Goal: Transaction & Acquisition: Subscribe to service/newsletter

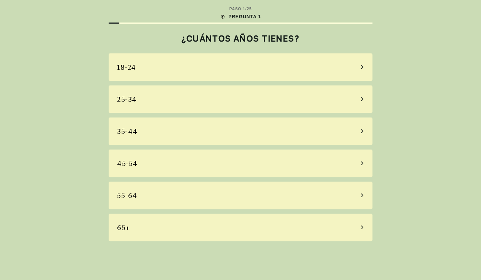
click at [157, 171] on div "45-54" at bounding box center [241, 162] width 264 height 27
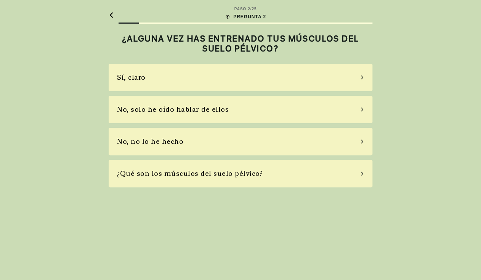
click at [201, 108] on div "No, solo he oído hablar de ellos" at bounding box center [173, 109] width 112 height 10
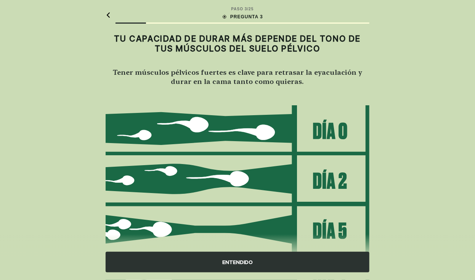
click at [241, 261] on div "ENTENDIDO" at bounding box center [238, 261] width 264 height 21
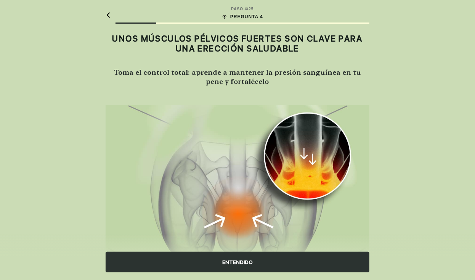
scroll to position [46, 0]
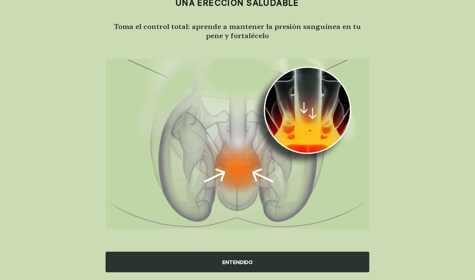
click at [229, 264] on div "ENTENDIDO" at bounding box center [238, 261] width 264 height 21
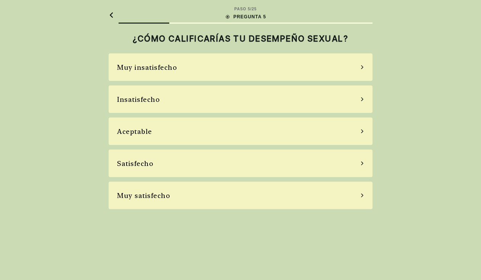
click at [190, 158] on div "Satisfecho" at bounding box center [241, 162] width 264 height 27
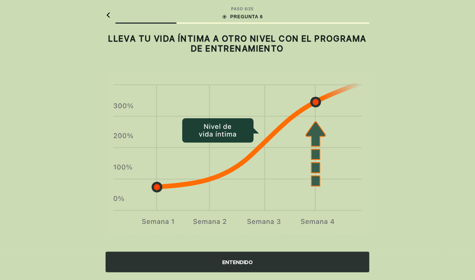
click at [242, 263] on div "ENTENDIDO" at bounding box center [238, 261] width 264 height 21
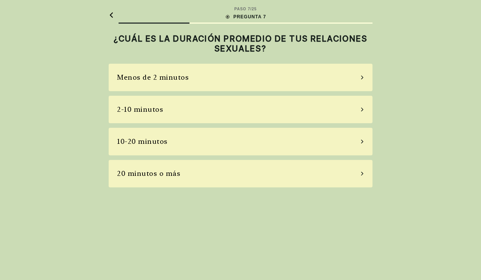
click at [171, 140] on div "10-20 minutos" at bounding box center [241, 141] width 264 height 27
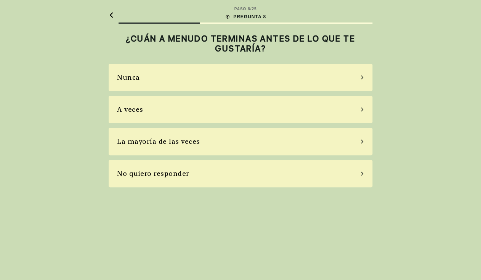
click at [174, 115] on div "A veces" at bounding box center [241, 109] width 264 height 27
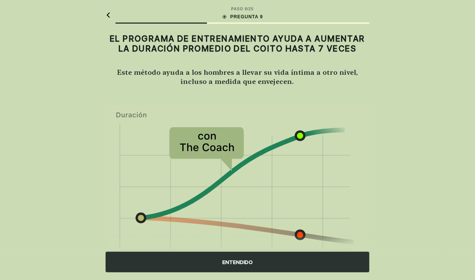
click at [259, 263] on div "ENTENDIDO" at bounding box center [238, 261] width 264 height 21
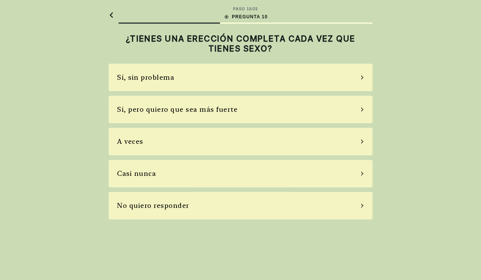
click at [188, 117] on div "Sí, pero quiero que sea más fuerte" at bounding box center [241, 109] width 264 height 27
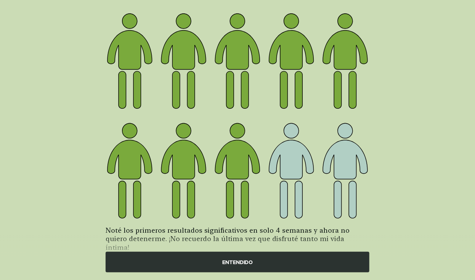
scroll to position [90, 0]
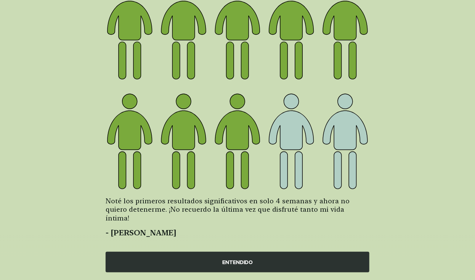
click at [219, 260] on div "ENTENDIDO" at bounding box center [238, 261] width 264 height 21
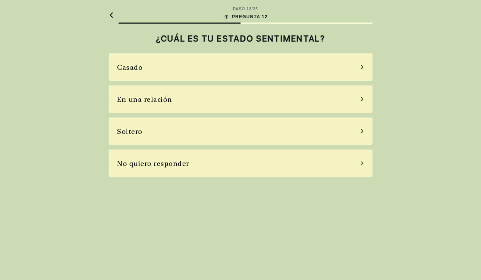
click at [164, 128] on div "Soltero" at bounding box center [241, 130] width 264 height 27
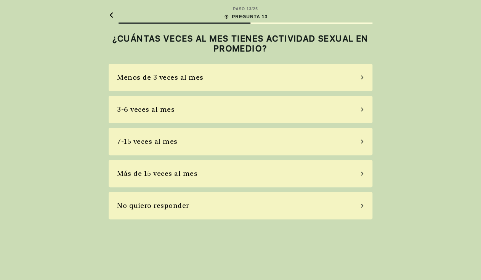
click at [191, 113] on div "3-6 veces al mes" at bounding box center [241, 109] width 264 height 27
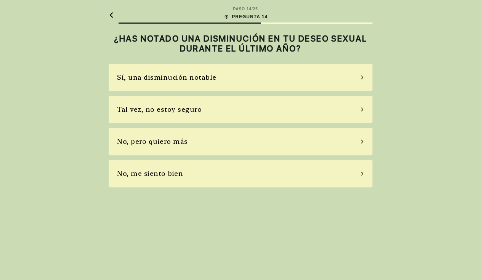
click at [159, 108] on div "Tal vez, no estoy seguro" at bounding box center [159, 109] width 85 height 10
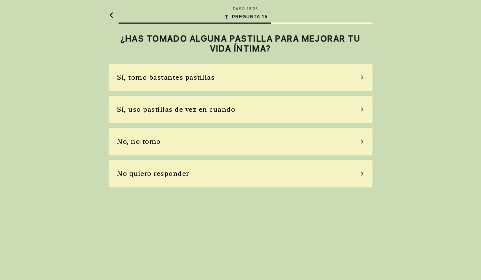
click at [153, 115] on div "Sí, uso pastillas de vez en cuando" at bounding box center [241, 109] width 264 height 27
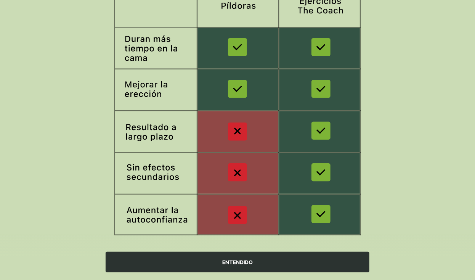
scroll to position [125, 0]
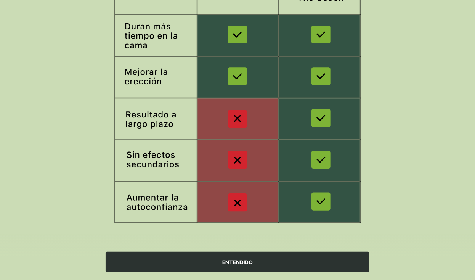
click at [257, 266] on div "ENTENDIDO" at bounding box center [238, 261] width 264 height 21
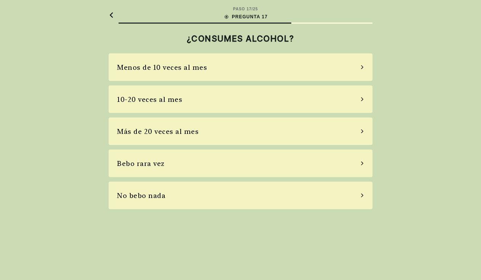
click at [173, 98] on div "10-20 veces al mes" at bounding box center [149, 99] width 65 height 10
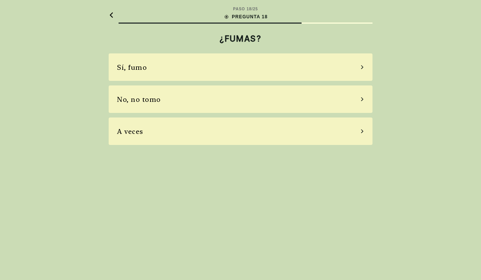
click at [213, 108] on div "No, no tomo" at bounding box center [241, 98] width 264 height 27
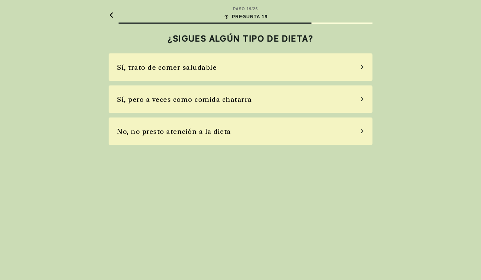
click at [266, 99] on div "Sí, pero a veces como comida chatarra" at bounding box center [241, 98] width 264 height 27
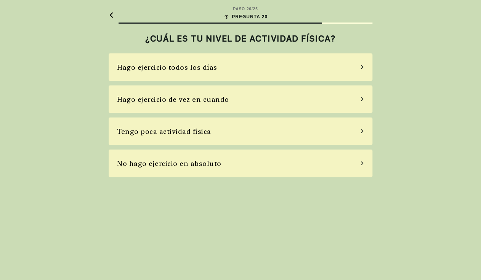
click at [247, 127] on div "Tengo poca actividad física" at bounding box center [241, 130] width 264 height 27
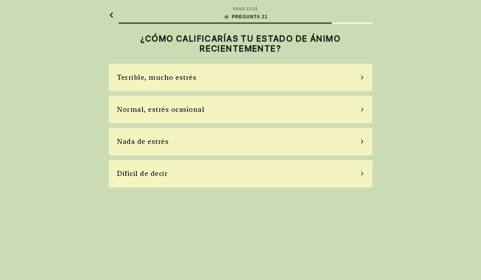
click at [228, 108] on div "Normal, estrés ocasional" at bounding box center [241, 109] width 264 height 27
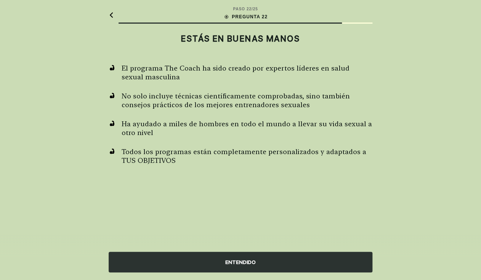
click at [226, 266] on div "ENTENDIDO" at bounding box center [241, 261] width 264 height 21
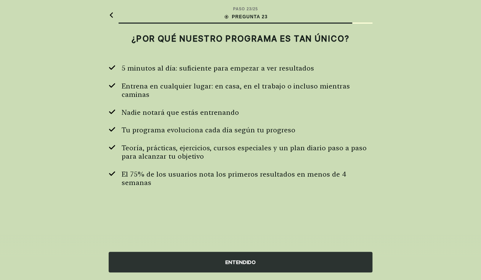
click at [226, 266] on div "ENTENDIDO" at bounding box center [241, 261] width 264 height 21
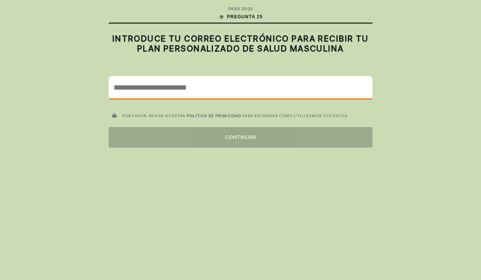
click at [247, 93] on input "email" at bounding box center [240, 87] width 263 height 22
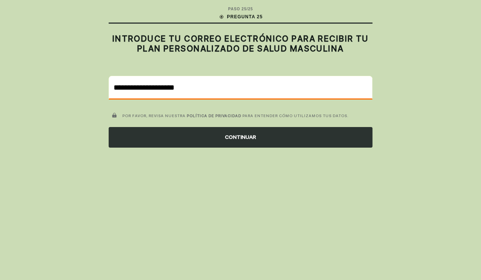
click at [248, 94] on input "**********" at bounding box center [240, 87] width 263 height 22
type input "**********"
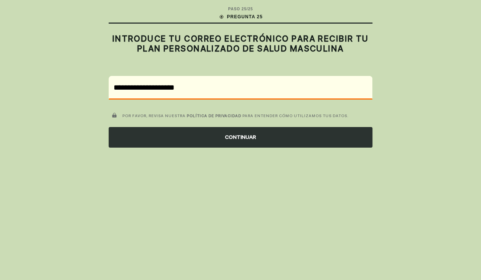
click at [259, 140] on div "CONTINUAR" at bounding box center [241, 137] width 264 height 21
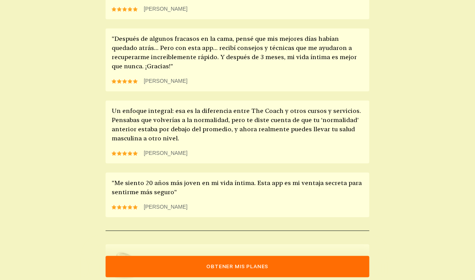
scroll to position [720, 0]
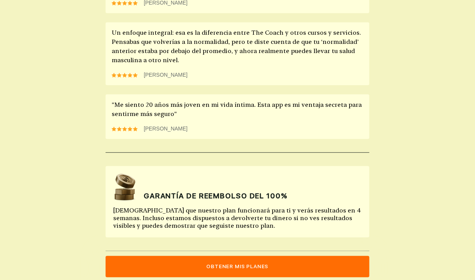
click at [225, 264] on button "Obtener mis planes" at bounding box center [238, 266] width 264 height 21
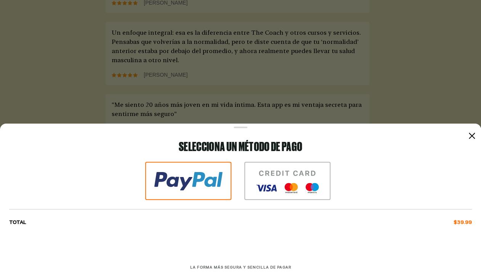
click at [475, 136] on div at bounding box center [471, 135] width 9 height 9
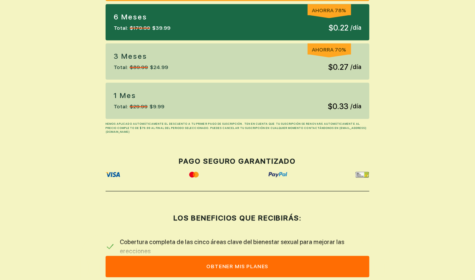
scroll to position [238, 0]
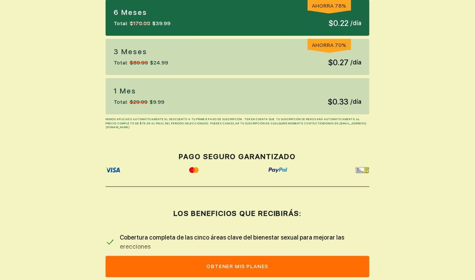
click at [254, 102] on div "1 Mes Total: $29.99 $9.99 $0.33 / día" at bounding box center [238, 96] width 264 height 36
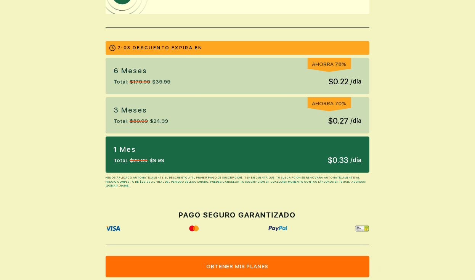
scroll to position [178, 0]
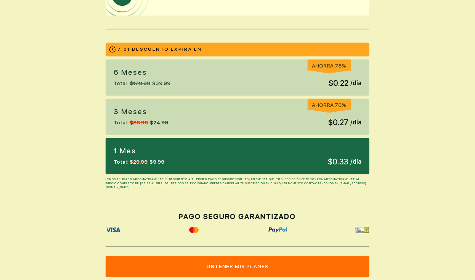
click at [239, 155] on div "1 Mes Total: $29.99 $9.99 $0.33 / día" at bounding box center [238, 156] width 264 height 36
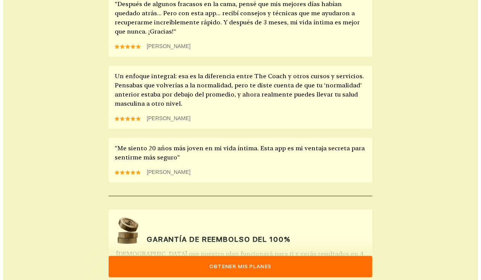
scroll to position [720, 0]
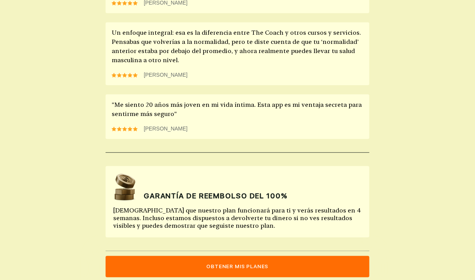
click at [221, 266] on button "Obtener mis planes" at bounding box center [238, 266] width 264 height 21
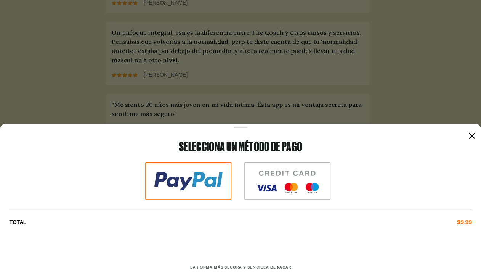
click at [269, 188] on img at bounding box center [287, 181] width 86 height 38
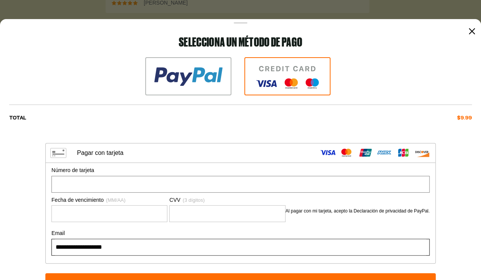
scroll to position [32, 0]
